Goal: Transaction & Acquisition: Purchase product/service

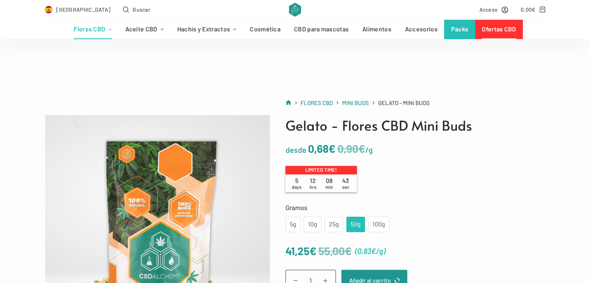
scroll to position [78, 0]
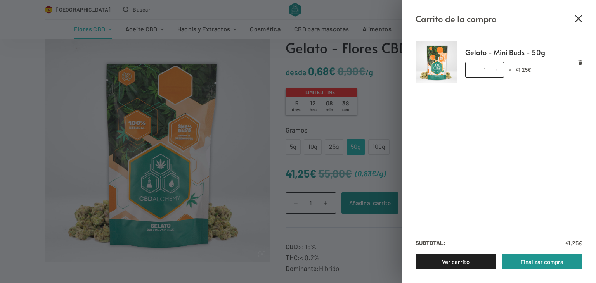
click at [581, 15] on icon "Cerrar el cajón del carrito" at bounding box center [579, 19] width 8 height 8
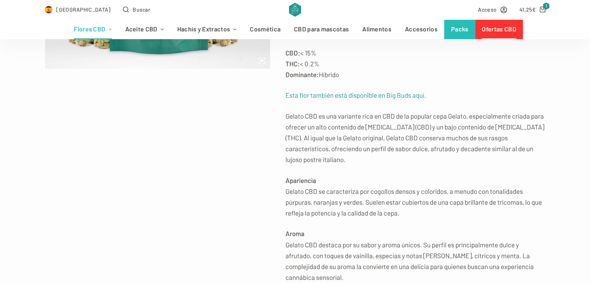
scroll to position [0, 0]
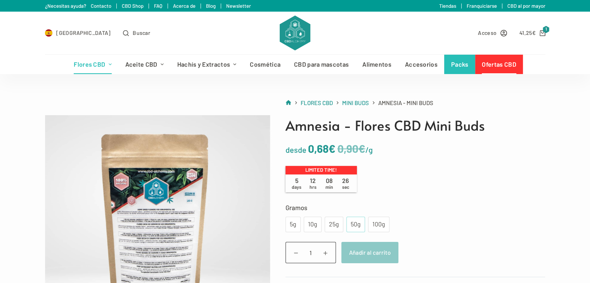
click at [356, 228] on div "50g" at bounding box center [355, 225] width 9 height 10
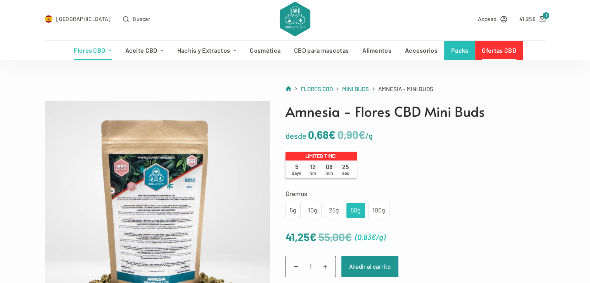
scroll to position [39, 0]
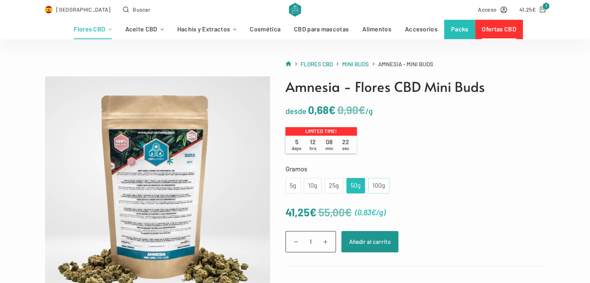
click at [377, 185] on div "100g" at bounding box center [379, 186] width 12 height 10
click at [357, 183] on div "50g" at bounding box center [355, 186] width 9 height 10
click at [382, 185] on div "100g" at bounding box center [379, 186] width 12 height 10
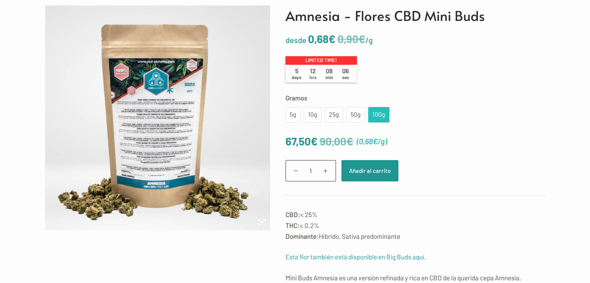
scroll to position [0, 0]
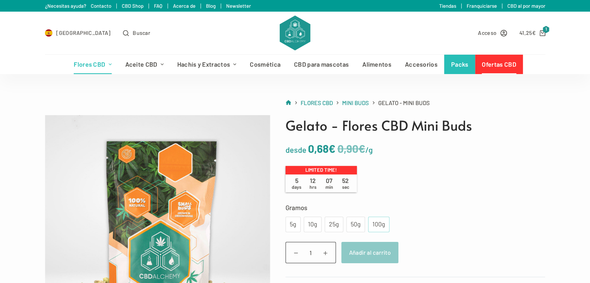
click at [378, 223] on div "100g" at bounding box center [379, 225] width 12 height 10
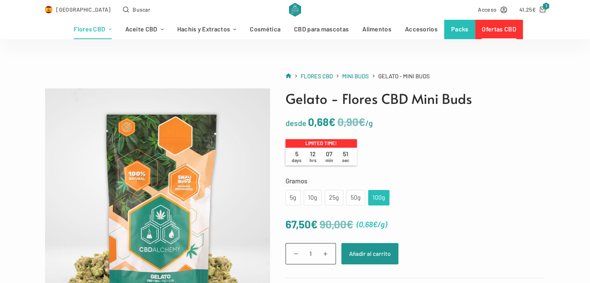
scroll to position [78, 0]
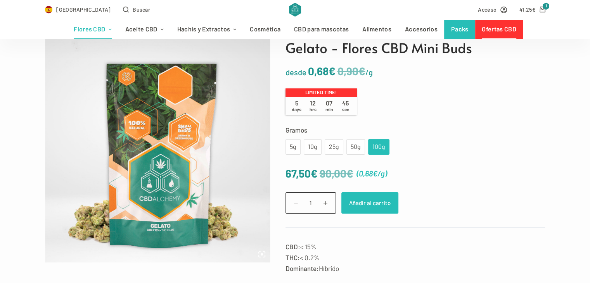
click at [373, 209] on button "Añadir al carrito" at bounding box center [369, 202] width 57 height 21
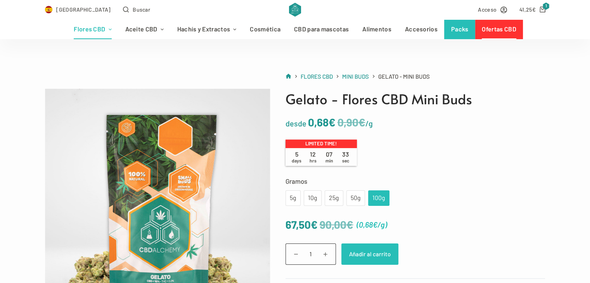
scroll to position [39, 0]
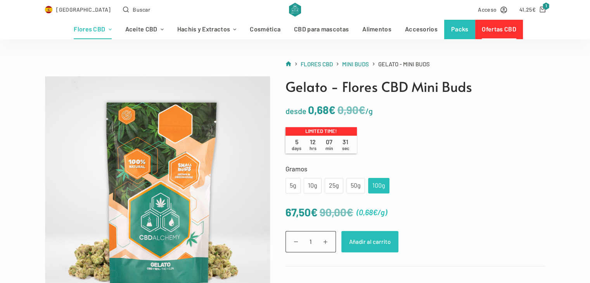
click at [363, 236] on button "Añadir al carrito" at bounding box center [369, 241] width 57 height 21
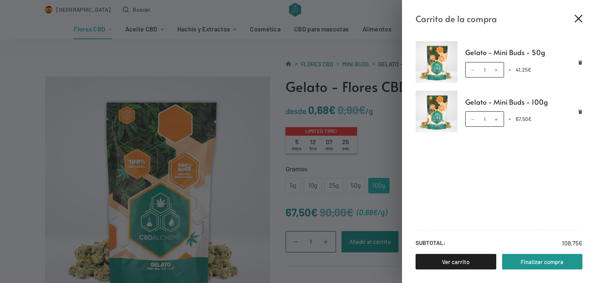
click at [582, 17] on icon "Cerrar el cajón del carrito" at bounding box center [579, 19] width 8 height 8
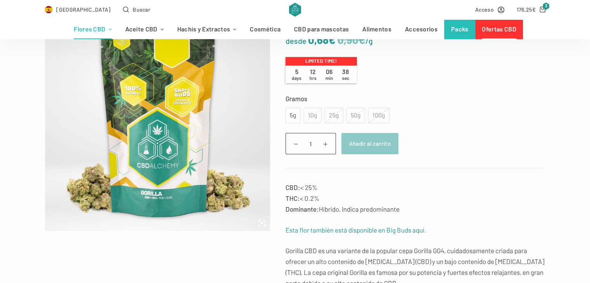
scroll to position [116, 0]
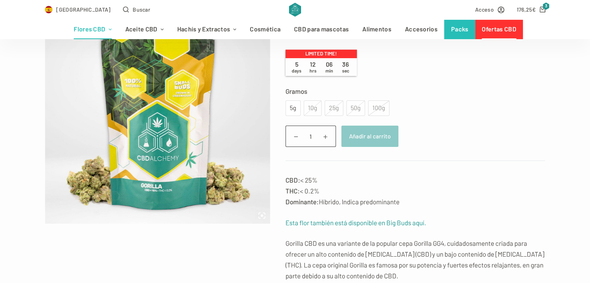
click at [376, 105] on div "100g" at bounding box center [378, 108] width 21 height 16
click at [295, 107] on div "5g" at bounding box center [293, 108] width 6 height 10
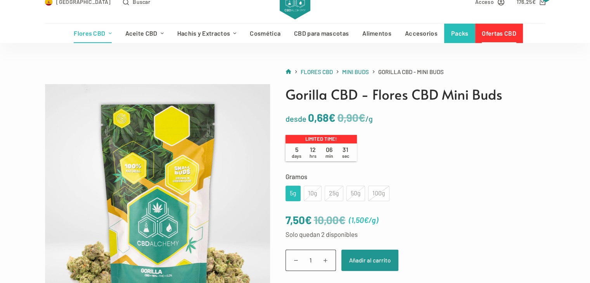
scroll to position [0, 0]
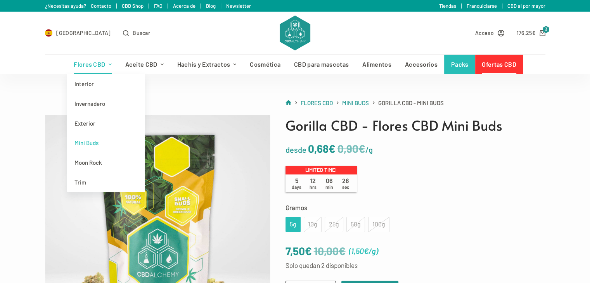
click at [93, 64] on link "Flores CBD" at bounding box center [92, 64] width 51 height 19
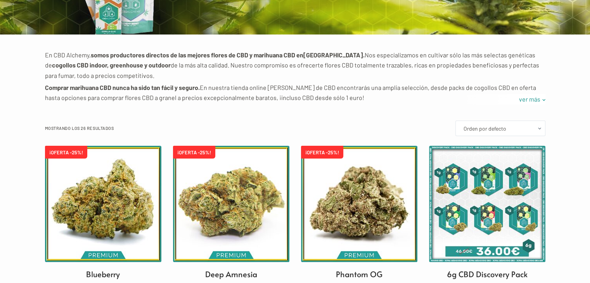
scroll to position [155, 0]
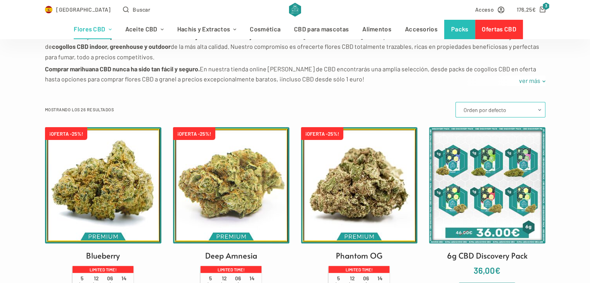
click at [532, 107] on select "Orden por defecto Ordenar por popularidad Ordenar por los últimos Ordenar por p…" at bounding box center [500, 110] width 90 height 16
select select "price"
click at [456, 102] on select "Orden por defecto Ordenar por popularidad Ordenar por los últimos Ordenar por p…" at bounding box center [500, 110] width 90 height 16
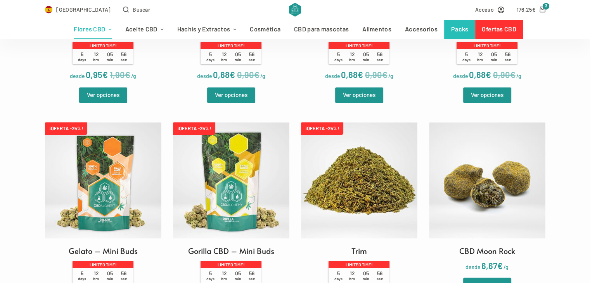
scroll to position [1280, 0]
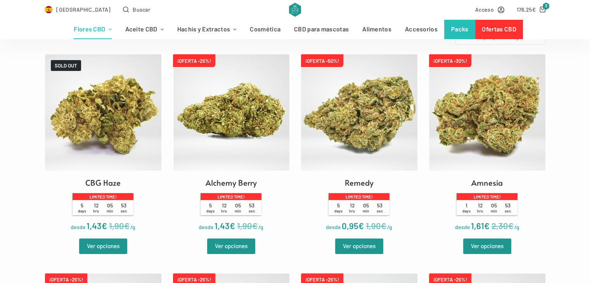
scroll to position [233, 0]
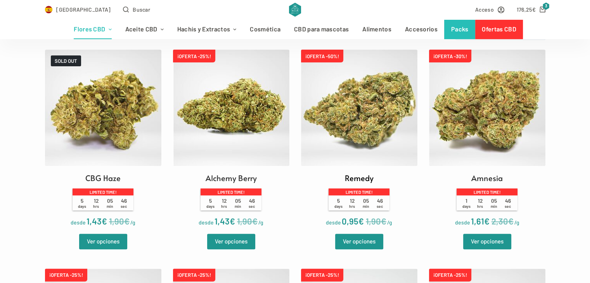
click at [359, 114] on img at bounding box center [359, 108] width 116 height 116
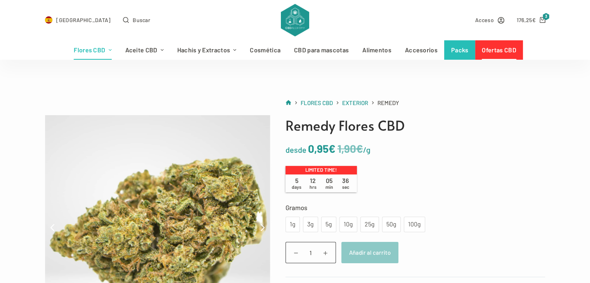
scroll to position [39, 0]
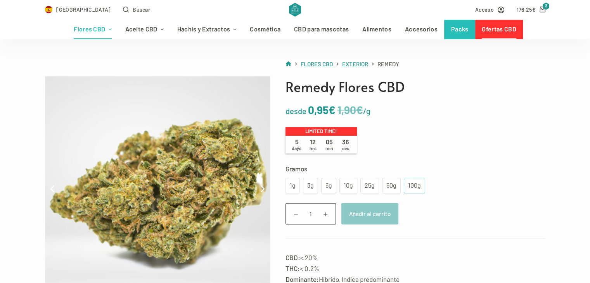
click at [415, 182] on div "100g" at bounding box center [414, 186] width 12 height 10
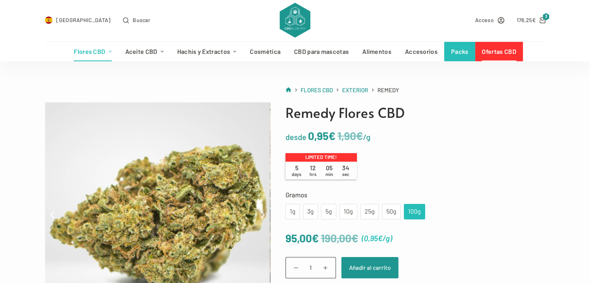
scroll to position [0, 0]
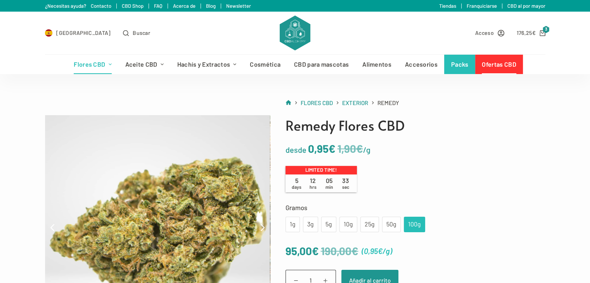
click at [495, 63] on link "Ofertas CBD" at bounding box center [499, 64] width 48 height 19
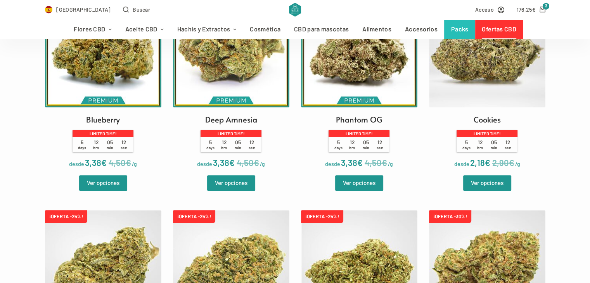
scroll to position [155, 0]
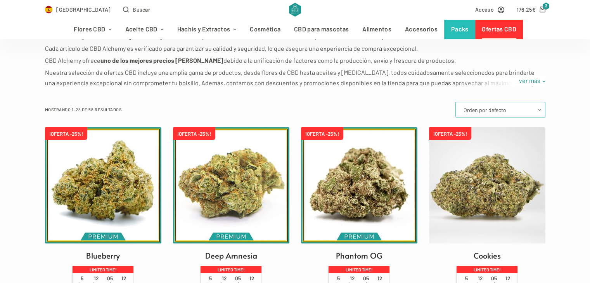
click at [486, 109] on select "Orden por defecto Ordenar por popularidad Ordenar por los últimos Ordenar por p…" at bounding box center [500, 110] width 90 height 16
select select "price"
click at [456, 102] on select "Orden por defecto Ordenar por popularidad Ordenar por los últimos Ordenar por p…" at bounding box center [500, 110] width 90 height 16
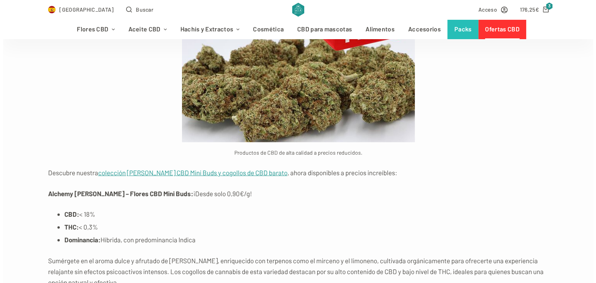
scroll to position [2172, 0]
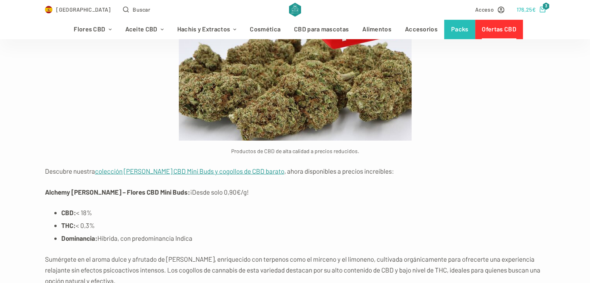
click at [537, 7] on link "176,25 € 3" at bounding box center [531, 9] width 29 height 9
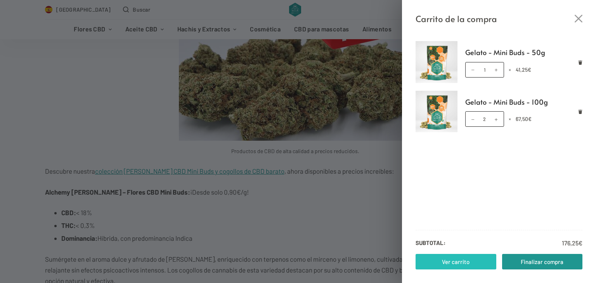
click at [441, 265] on link "Ver carrito" at bounding box center [455, 262] width 81 height 16
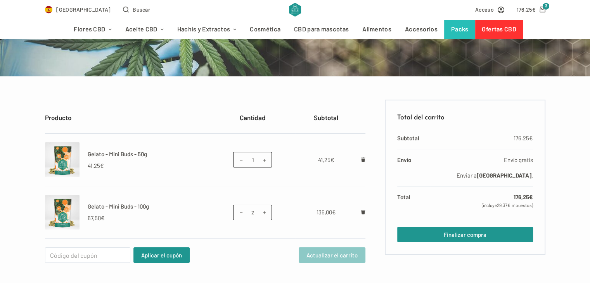
scroll to position [116, 0]
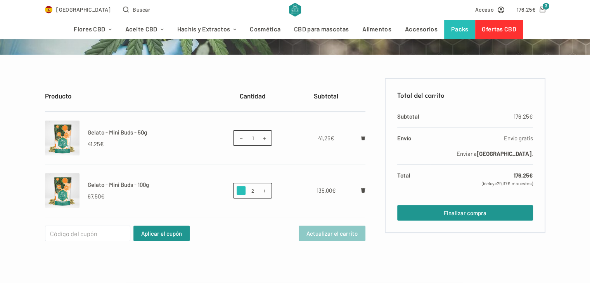
click at [238, 190] on span at bounding box center [241, 190] width 9 height 9
type input "1"
click at [318, 238] on button "Actualizar el carrito" at bounding box center [332, 234] width 67 height 16
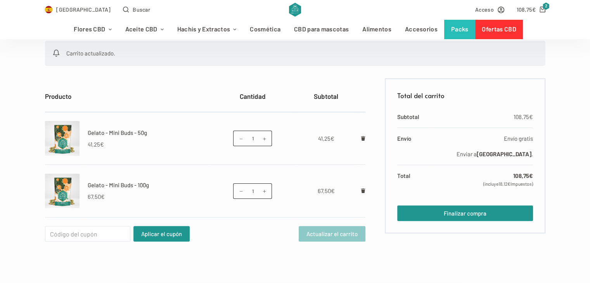
scroll to position [155, 0]
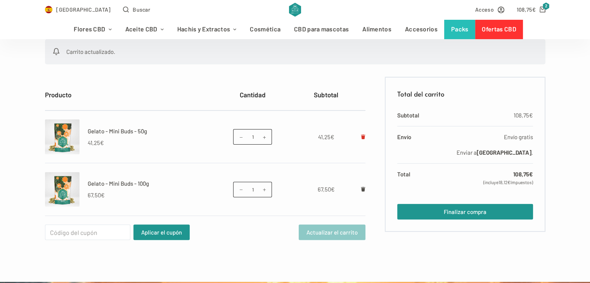
click at [363, 137] on icon "Eliminar Gelato - Mini Buds - 50g del carrito" at bounding box center [363, 137] width 4 height 5
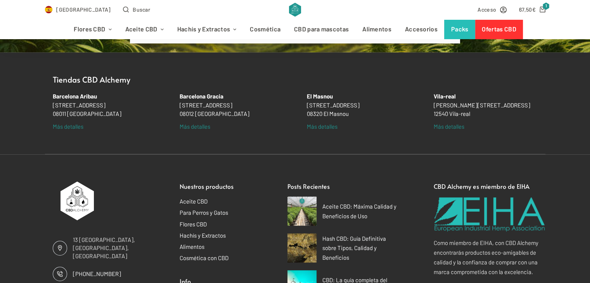
scroll to position [427, 0]
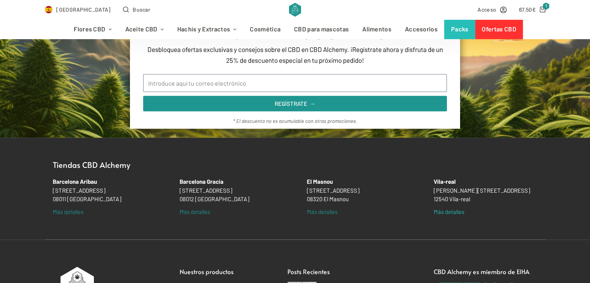
click at [448, 213] on link "Más detalles" at bounding box center [449, 212] width 31 height 9
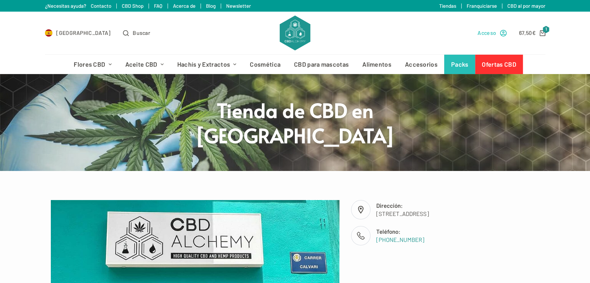
click at [482, 31] on span "Acceso" at bounding box center [487, 32] width 19 height 9
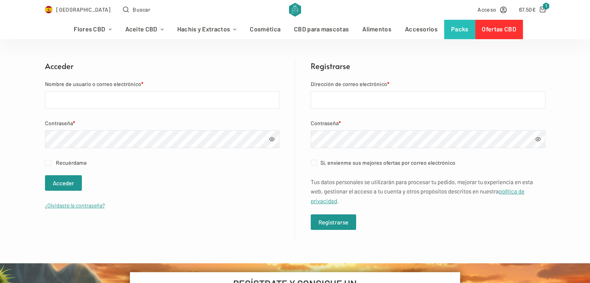
scroll to position [116, 0]
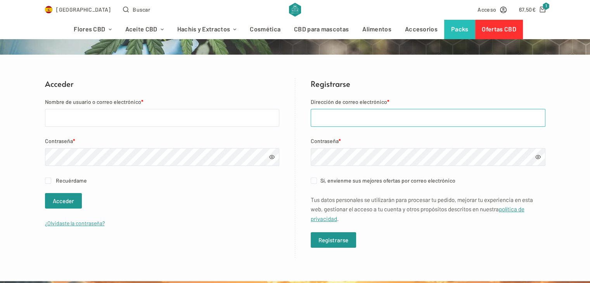
click at [341, 115] on input "Dirección de correo electrónico *" at bounding box center [428, 118] width 235 height 18
type input "[EMAIL_ADDRESS][DOMAIN_NAME]"
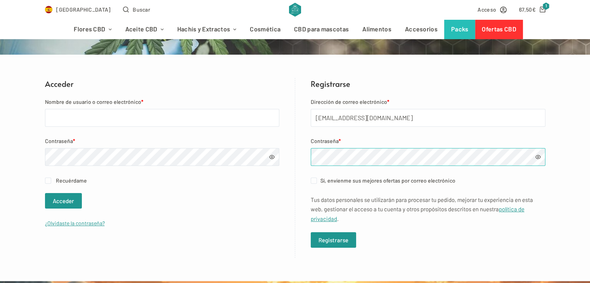
click at [280, 156] on div "Acceder Nombre de usuario o correo electrónico * Contraseña * Recuérdame Accede…" at bounding box center [295, 168] width 500 height 180
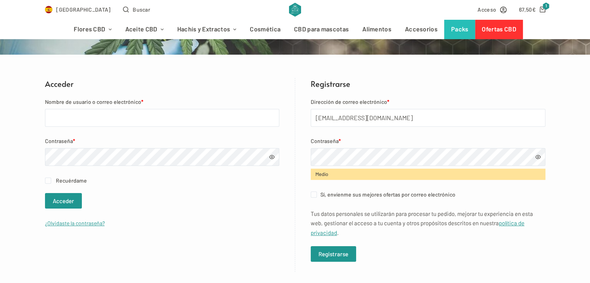
click at [538, 157] on span at bounding box center [537, 156] width 5 height 5
click at [314, 196] on input "Sí, envíenme sus mejores ofertas por correo electrónico (opcional)" at bounding box center [314, 195] width 6 height 6
checkbox input "true"
click at [330, 254] on button "Registrarse" at bounding box center [333, 254] width 45 height 16
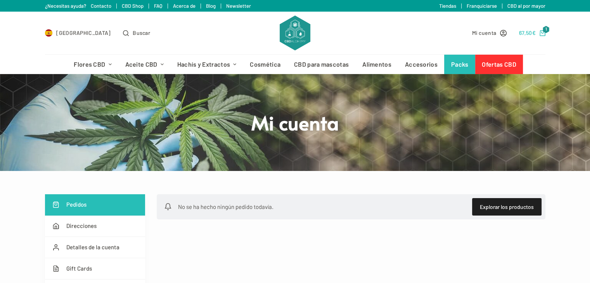
click at [535, 29] on span "€" at bounding box center [533, 32] width 3 height 7
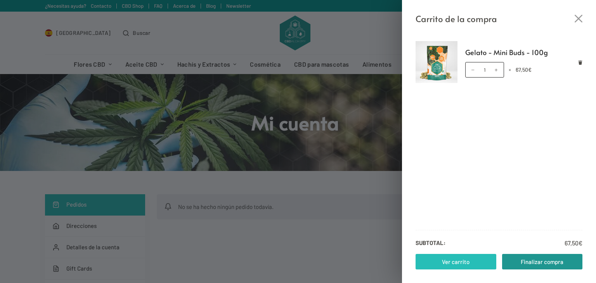
click at [423, 255] on link "Ver carrito" at bounding box center [455, 262] width 81 height 16
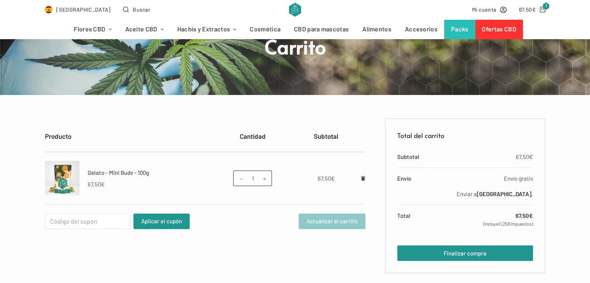
scroll to position [116, 0]
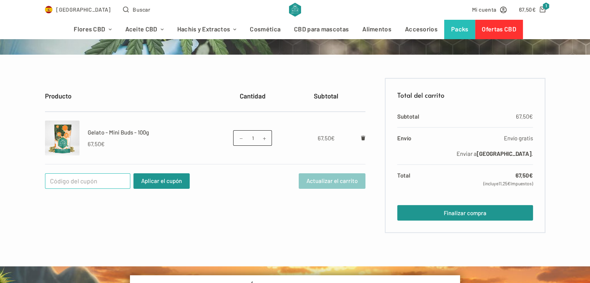
click at [62, 182] on input "Cupón:" at bounding box center [87, 181] width 85 height 16
paste input "WELCOME25"
type input "WELCOME25"
click at [151, 180] on button "Aplicar el cupón" at bounding box center [161, 181] width 56 height 16
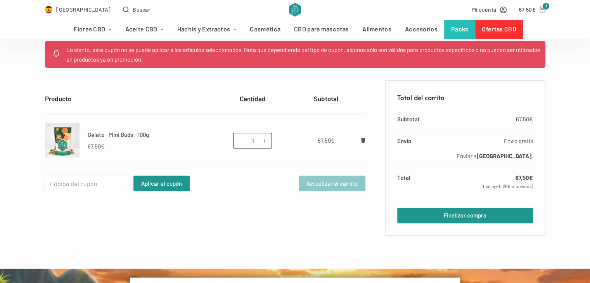
scroll to position [155, 0]
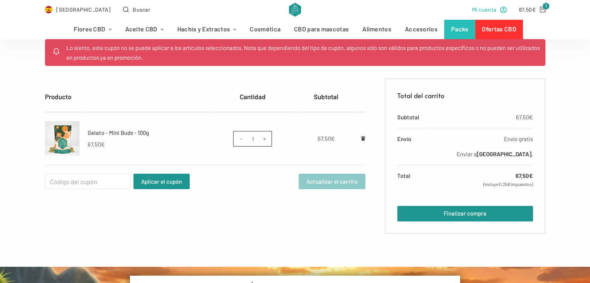
click at [489, 10] on span "Mi cuenta" at bounding box center [484, 9] width 24 height 9
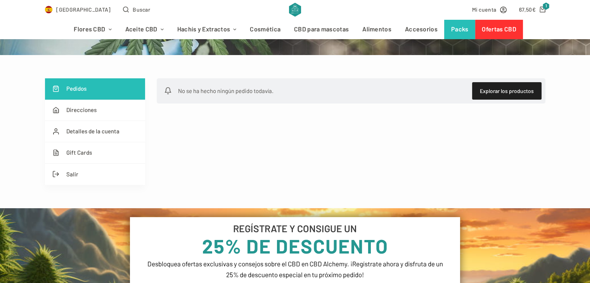
scroll to position [116, 0]
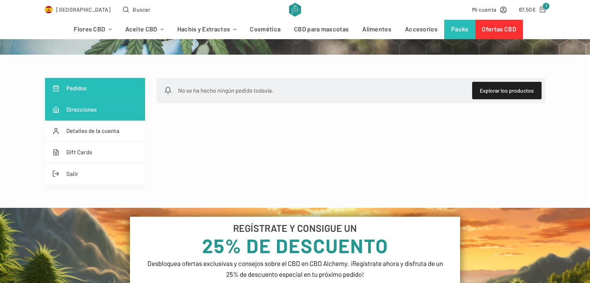
click at [93, 111] on link "Direcciones" at bounding box center [95, 109] width 100 height 21
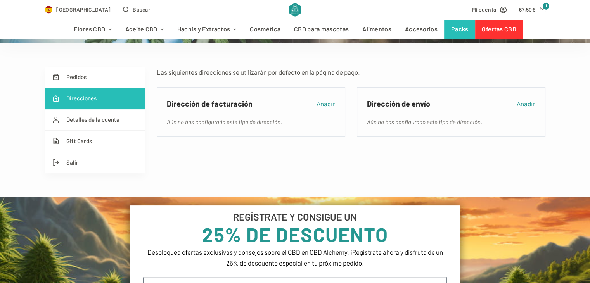
scroll to position [116, 0]
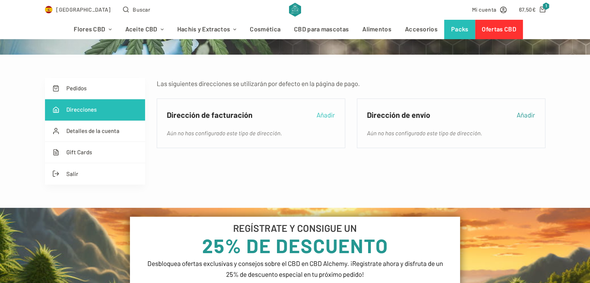
click at [326, 114] on link "Añadir" at bounding box center [326, 114] width 18 height 11
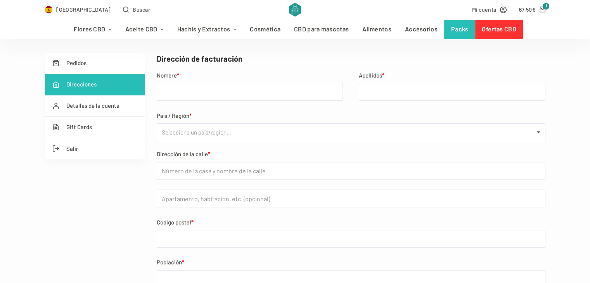
scroll to position [155, 0]
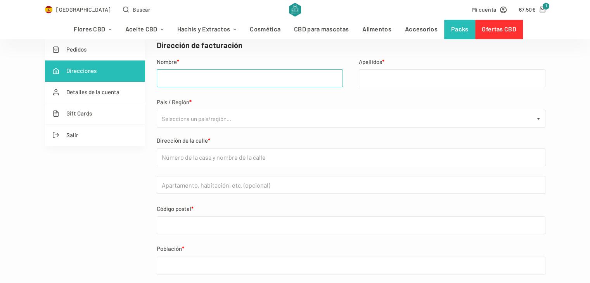
click at [187, 83] on input "Nombre *" at bounding box center [250, 78] width 187 height 18
type input "Isabel"
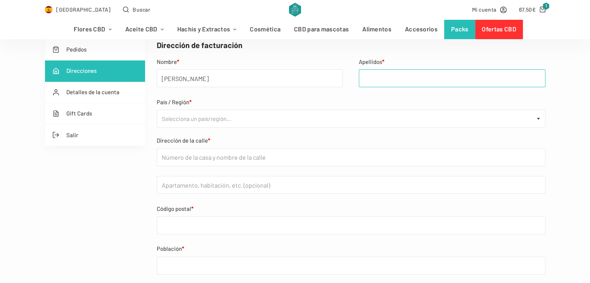
click at [368, 80] on input "Apellidos *" at bounding box center [452, 78] width 187 height 18
type input "Tadeo Plá"
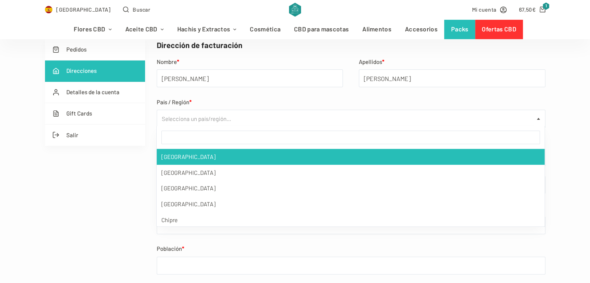
click at [191, 116] on span "Selecciona un país/región…" at bounding box center [196, 118] width 69 height 11
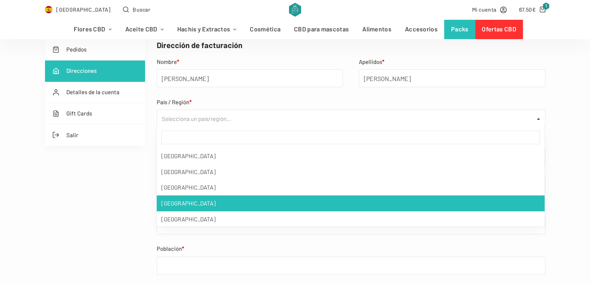
scroll to position [116, 0]
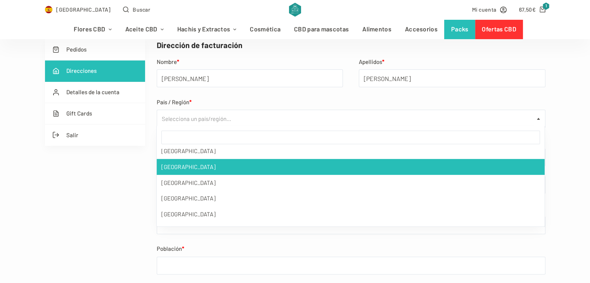
select select "ES"
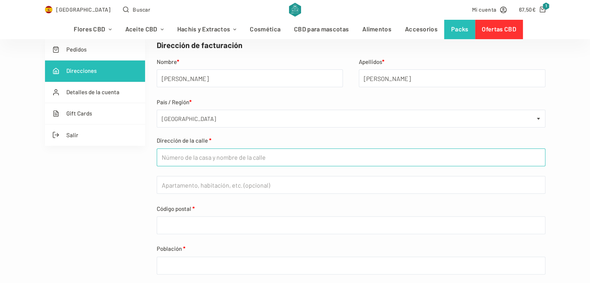
click at [197, 157] on input "Dirección de la calle *" at bounding box center [351, 158] width 389 height 18
type input "CALLE MAJOR, 31"
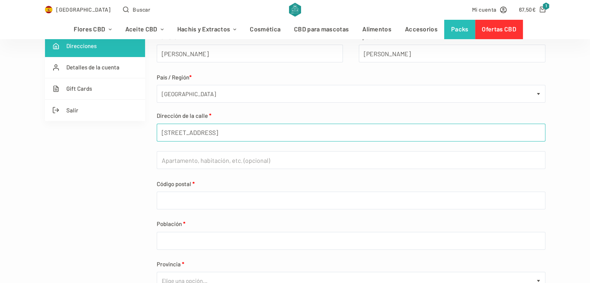
scroll to position [194, 0]
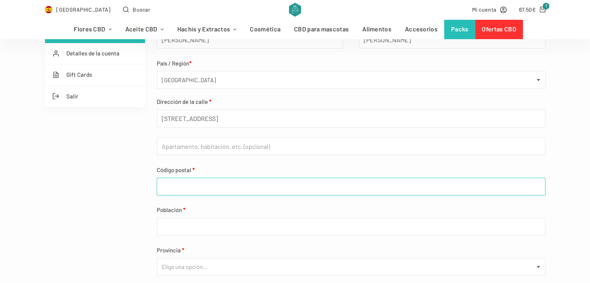
click at [199, 192] on input "Código postal *" at bounding box center [351, 187] width 389 height 18
type input "46940"
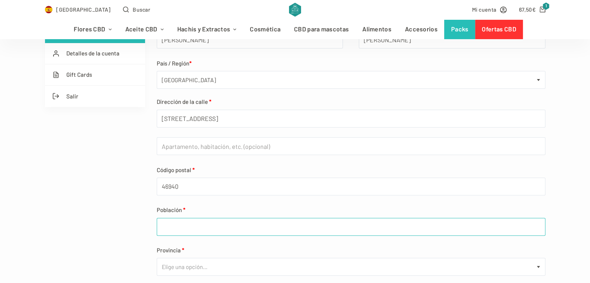
click at [192, 230] on input "Población *" at bounding box center [351, 227] width 389 height 18
type input "Manises"
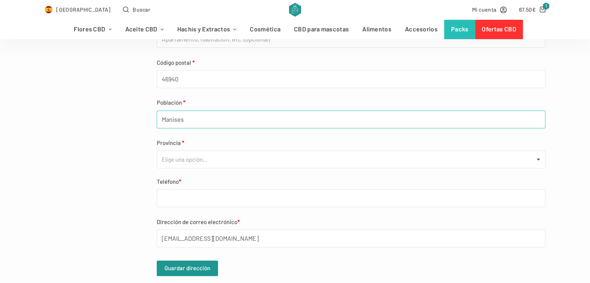
scroll to position [349, 0]
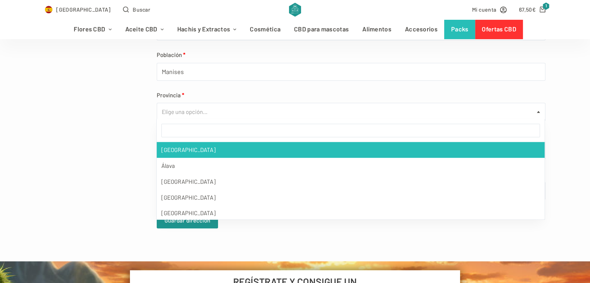
click at [201, 107] on span "Elige una opción…" at bounding box center [185, 111] width 46 height 11
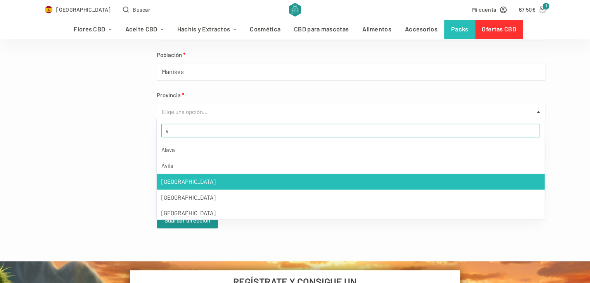
scroll to position [80, 0]
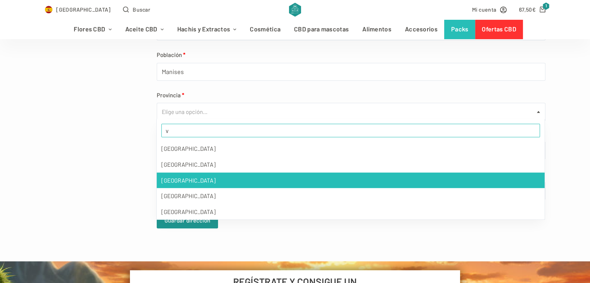
type input "v"
select select "V"
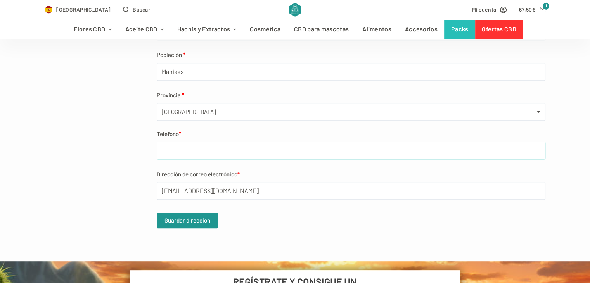
click at [211, 152] on input "Teléfono *" at bounding box center [351, 151] width 389 height 18
type input "691424580"
click at [172, 224] on button "Guardar dirección" at bounding box center [187, 221] width 61 height 16
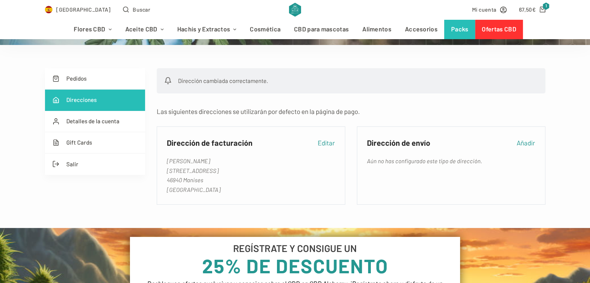
scroll to position [155, 0]
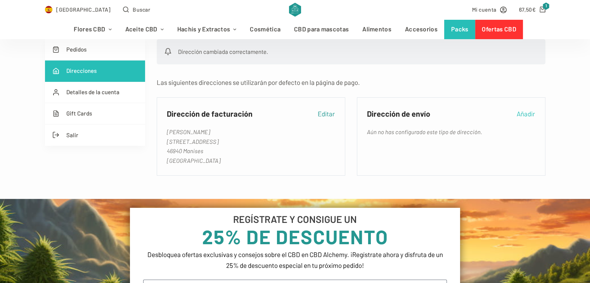
click at [524, 114] on link "Añadir" at bounding box center [526, 113] width 18 height 11
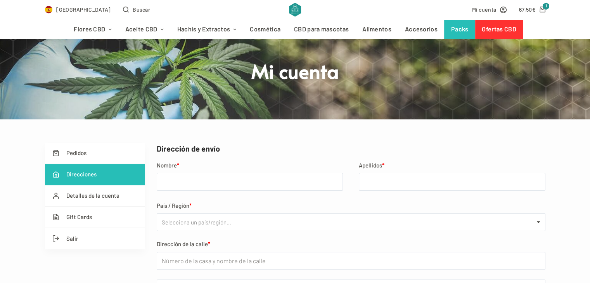
scroll to position [78, 0]
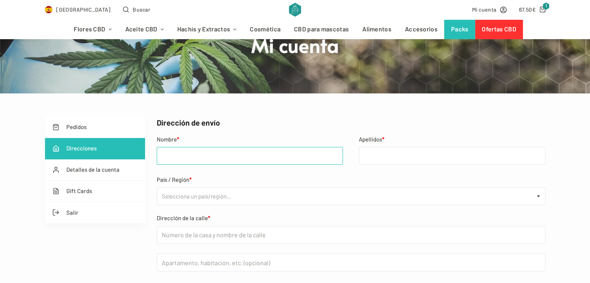
click at [192, 154] on input "Nombre *" at bounding box center [250, 156] width 187 height 18
type input "Isabel"
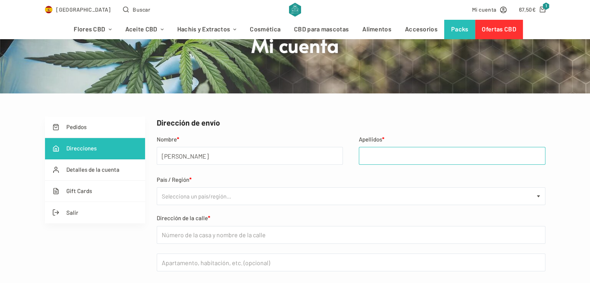
click at [372, 154] on input "Apellidos *" at bounding box center [452, 156] width 187 height 18
type input "Tadeo Pla"
click at [197, 193] on span "Selecciona un país/región…" at bounding box center [196, 196] width 69 height 11
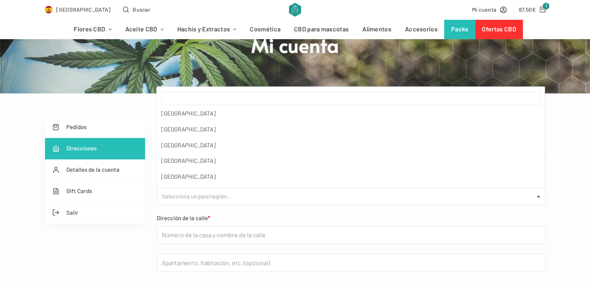
scroll to position [116, 0]
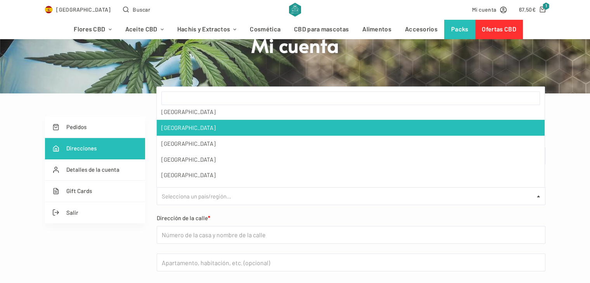
select select "ES"
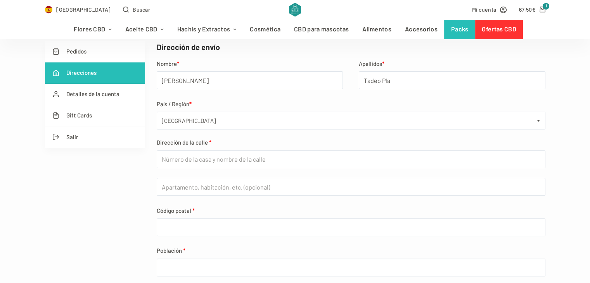
scroll to position [155, 0]
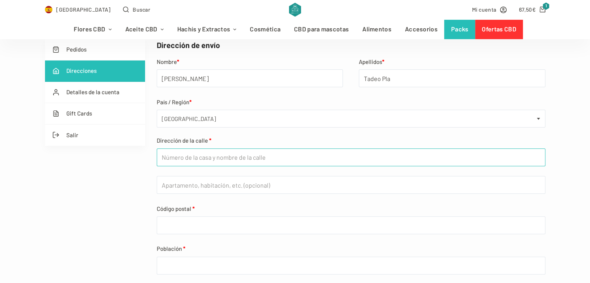
click at [196, 162] on input "Dirección de la calle *" at bounding box center [351, 158] width 389 height 18
type input "Major 31"
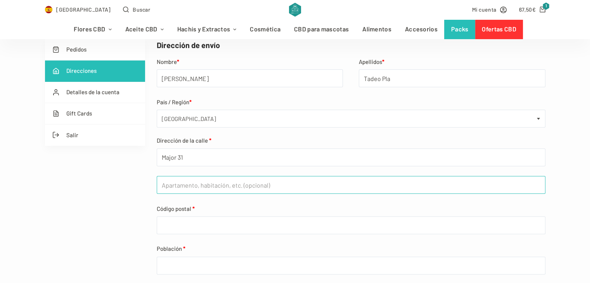
click at [180, 184] on input "Apartamento, habitación, escalera, etc. (opcional)" at bounding box center [351, 185] width 389 height 18
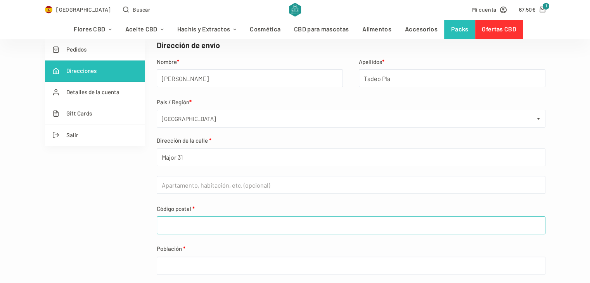
click at [177, 228] on input "Código postal *" at bounding box center [351, 225] width 389 height 18
type input "46940"
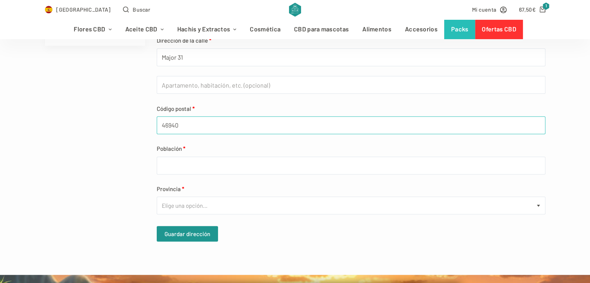
scroll to position [272, 0]
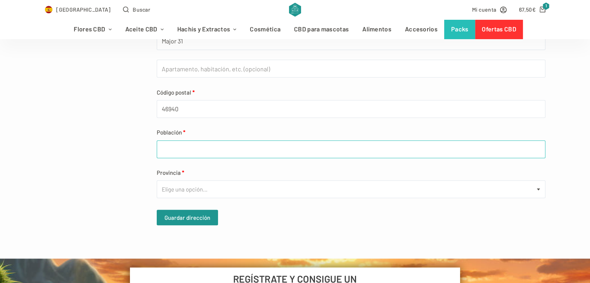
click at [177, 149] on input "Población *" at bounding box center [351, 149] width 389 height 18
type input "Manises"
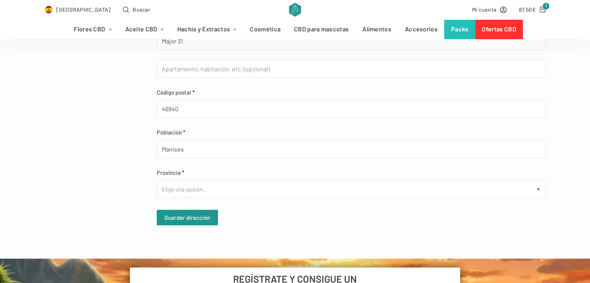
click at [181, 193] on span "Elige una opción…" at bounding box center [185, 189] width 46 height 11
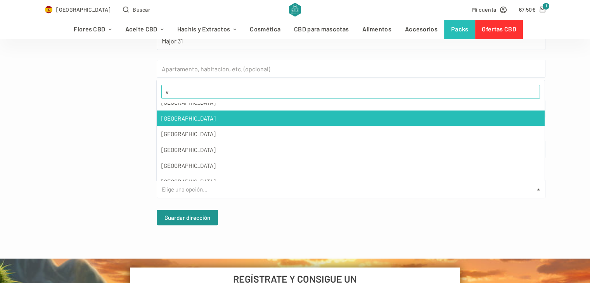
scroll to position [80, 0]
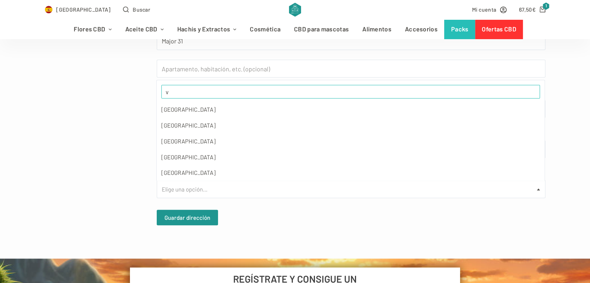
type input "v"
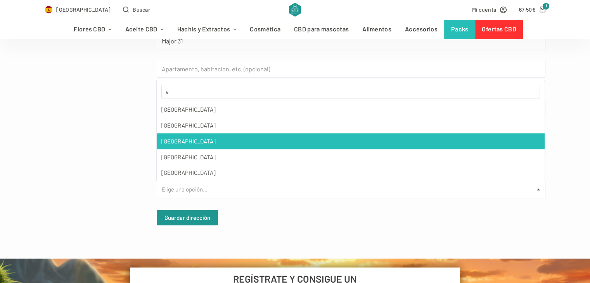
select select "V"
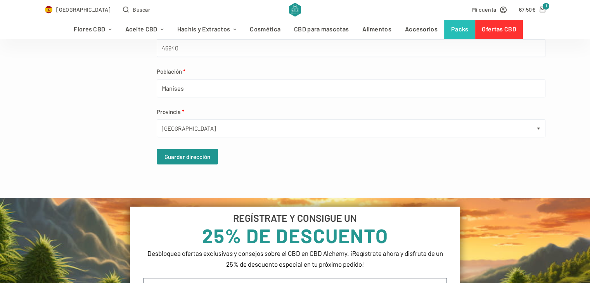
scroll to position [349, 0]
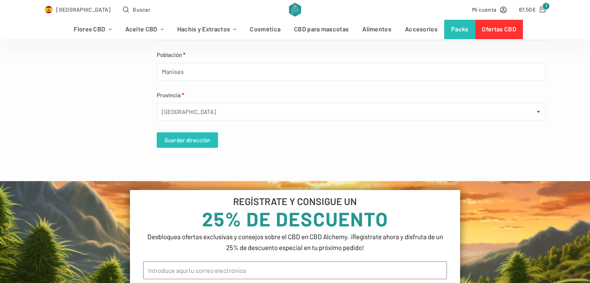
click at [183, 141] on button "Guardar dirección" at bounding box center [187, 140] width 61 height 16
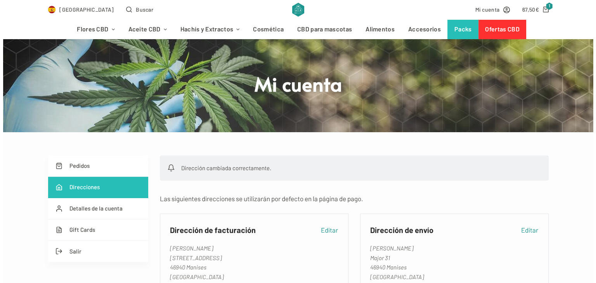
scroll to position [39, 0]
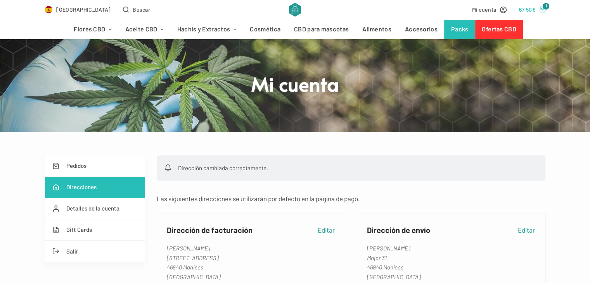
click at [533, 10] on span "€" at bounding box center [533, 9] width 3 height 7
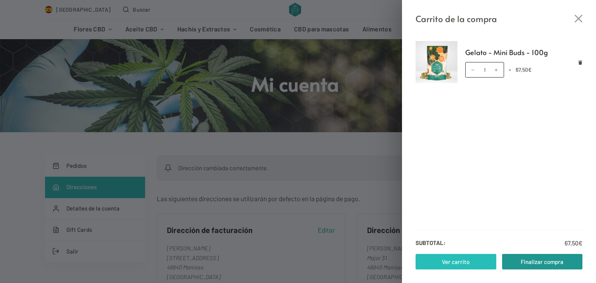
click at [432, 263] on link "Ver carrito" at bounding box center [455, 262] width 81 height 16
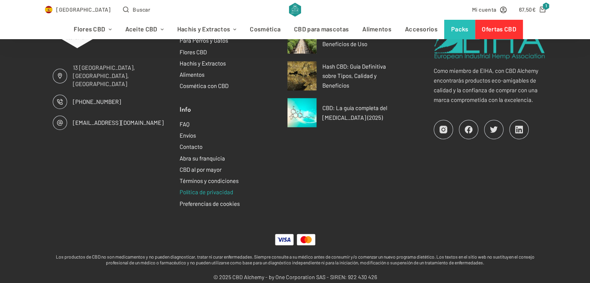
scroll to position [663, 0]
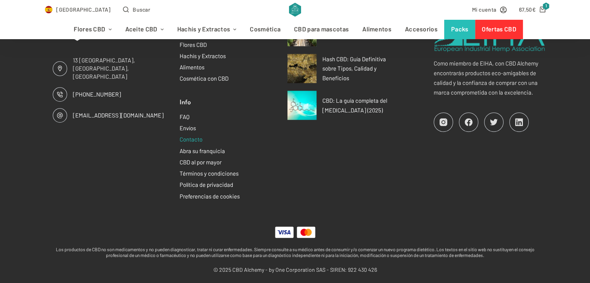
click at [185, 140] on link "Contacto" at bounding box center [191, 139] width 23 height 7
